Goal: Register for event/course

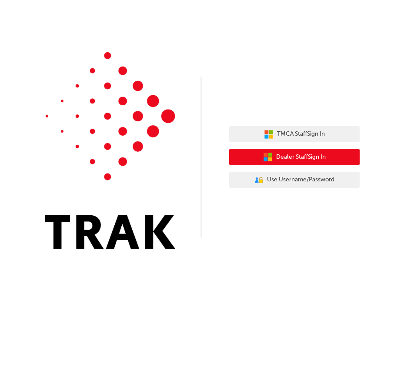
click at [302, 157] on span "Dealer Staff Sign In" at bounding box center [301, 157] width 50 height 10
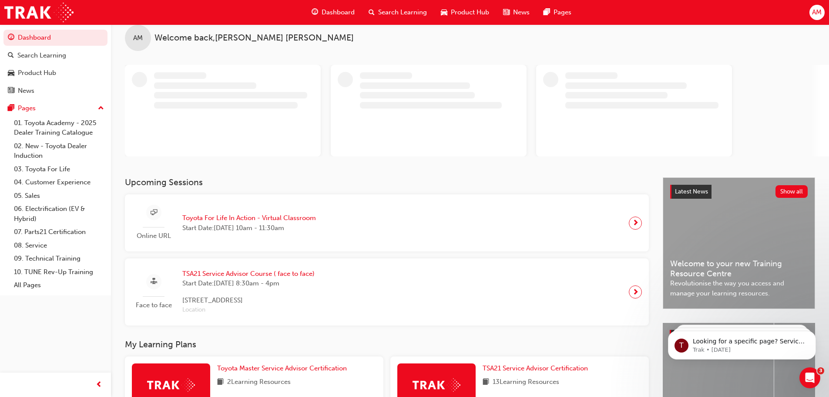
scroll to position [44, 0]
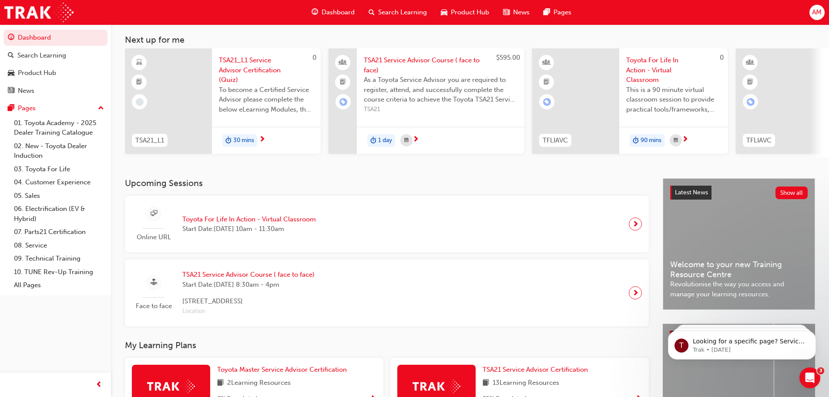
click at [256, 229] on span "Start Date: [DATE] 10am - 11:30am" at bounding box center [249, 229] width 134 height 10
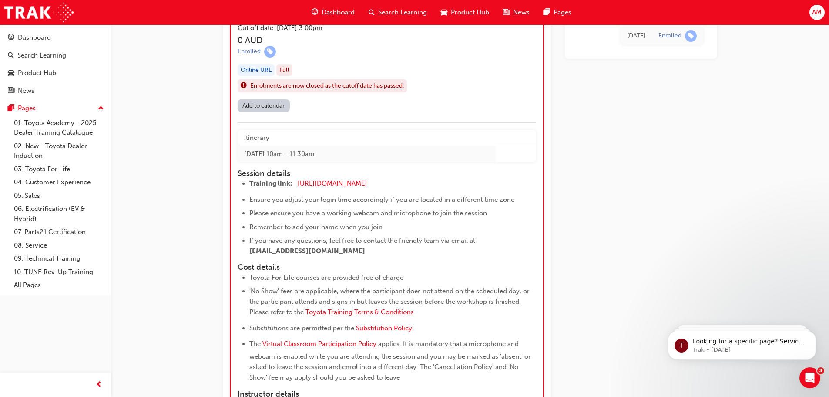
scroll to position [818, 0]
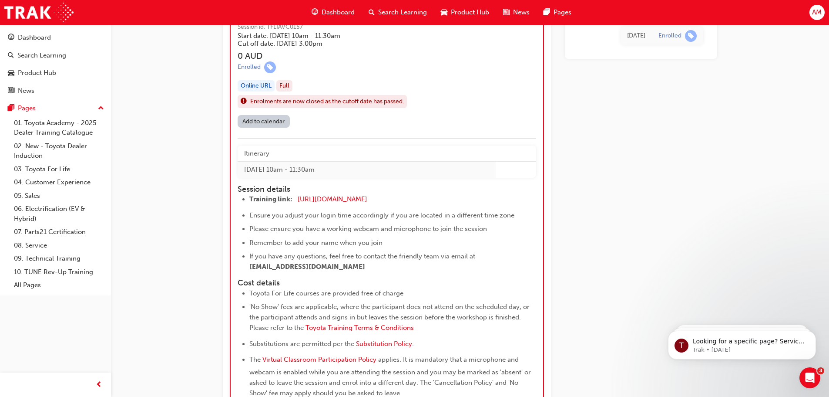
click at [344, 197] on span "[URL][DOMAIN_NAME]" at bounding box center [333, 199] width 70 height 8
